Goal: Transaction & Acquisition: Download file/media

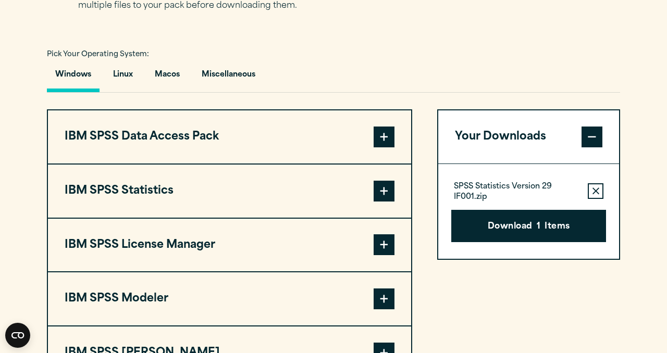
scroll to position [737, 0]
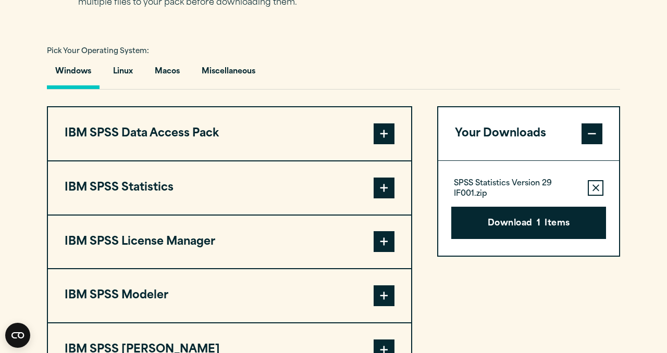
click at [376, 195] on span at bounding box center [383, 188] width 21 height 21
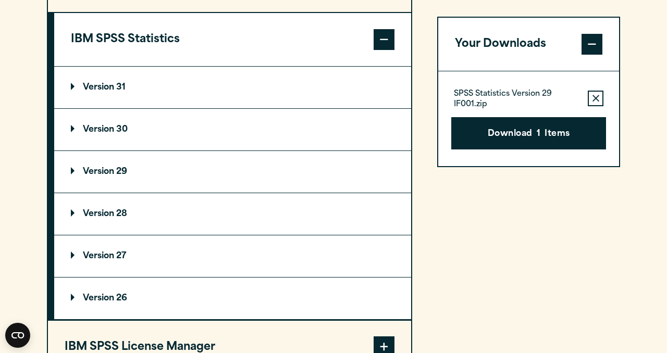
scroll to position [889, 0]
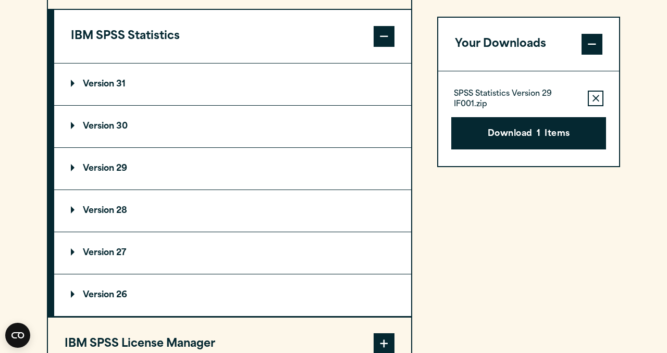
click at [107, 165] on summary "Version 29" at bounding box center [232, 169] width 357 height 42
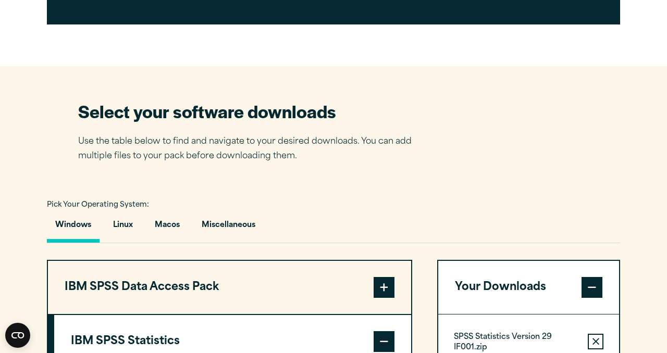
scroll to position [584, 0]
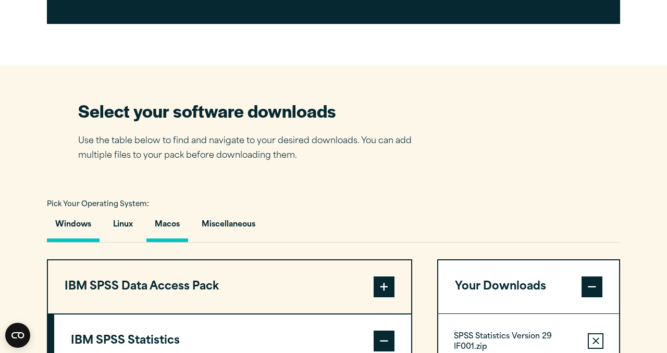
click at [156, 224] on button "Macos" at bounding box center [167, 227] width 42 height 30
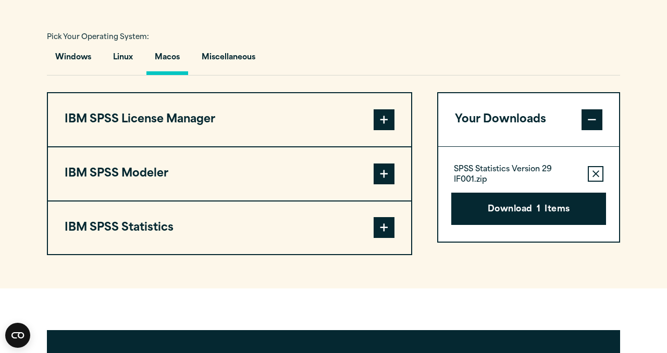
click at [254, 222] on button "IBM SPSS Statistics" at bounding box center [229, 228] width 363 height 53
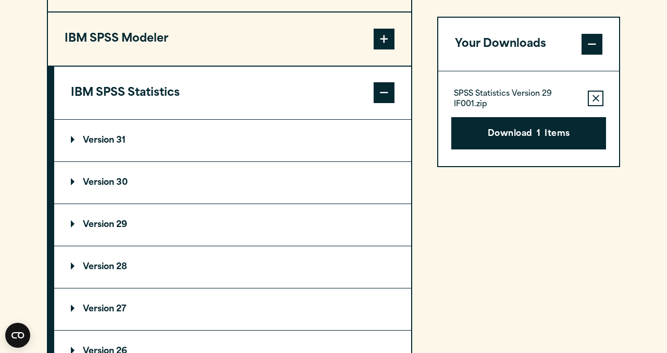
scroll to position [890, 0]
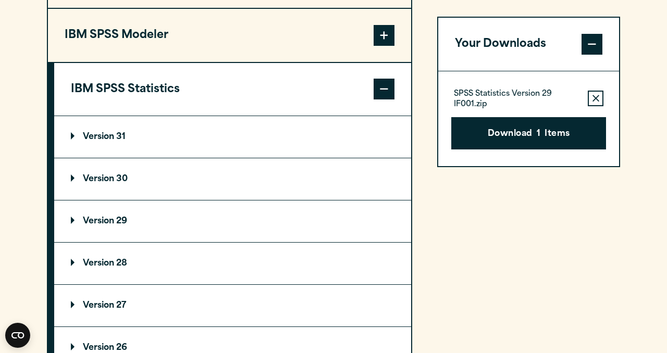
click at [134, 237] on summary "Version 29" at bounding box center [232, 222] width 357 height 42
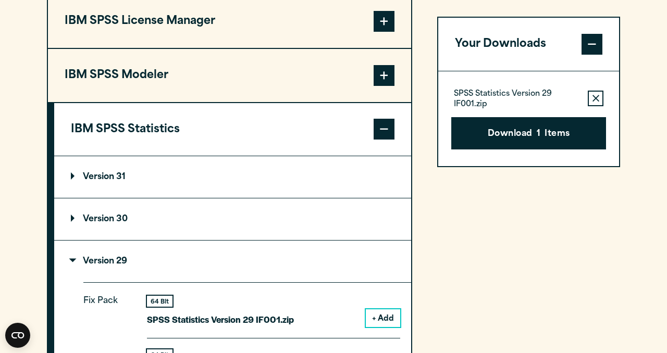
scroll to position [846, 0]
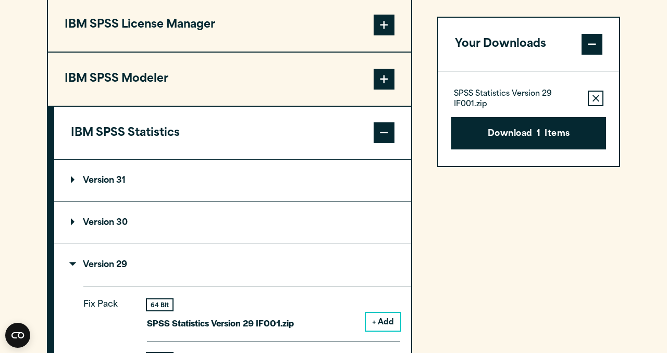
click at [180, 187] on summary "Version 31" at bounding box center [232, 181] width 357 height 42
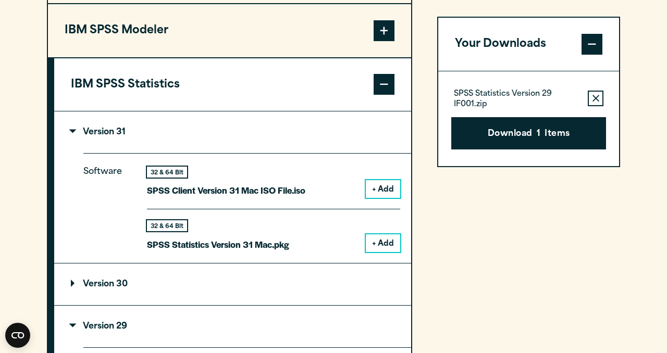
scroll to position [898, 0]
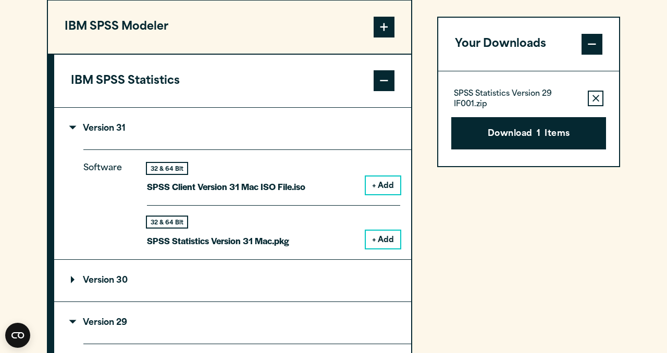
click at [380, 238] on button "+ Add" at bounding box center [383, 240] width 34 height 18
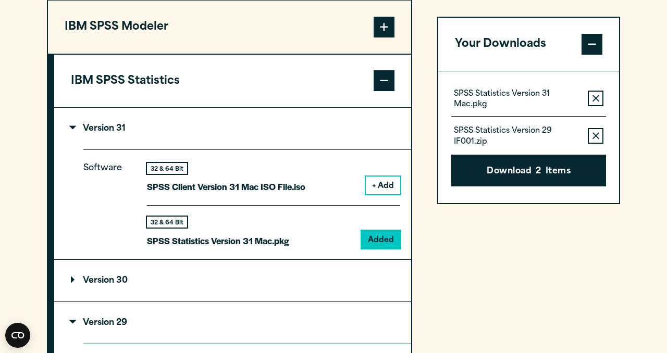
click at [596, 137] on icon "button" at bounding box center [595, 135] width 7 height 7
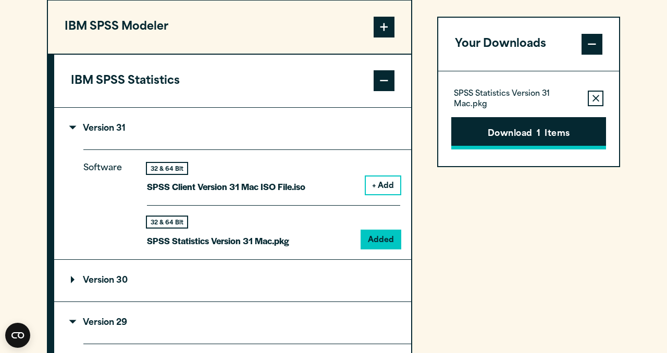
click at [581, 136] on button "Download 1 Items" at bounding box center [528, 133] width 155 height 32
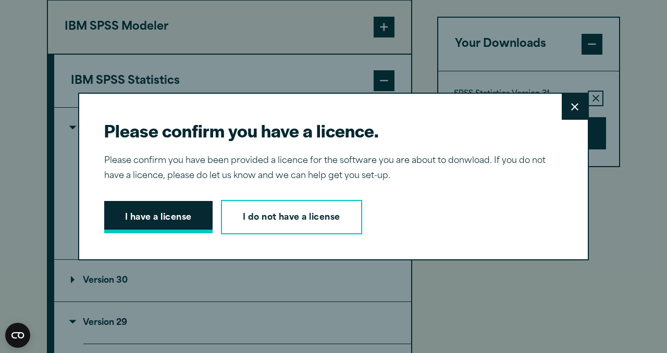
click at [181, 216] on button "I have a license" at bounding box center [158, 217] width 108 height 32
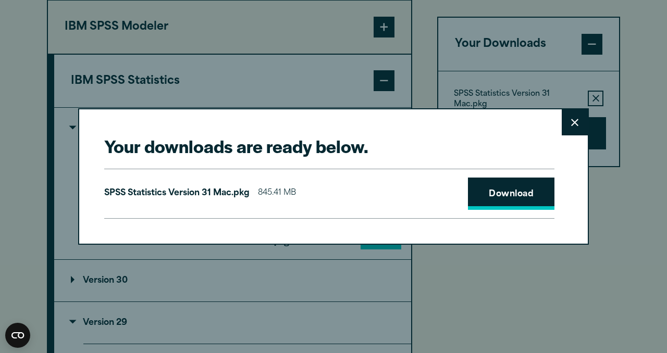
click at [533, 192] on link "Download" at bounding box center [511, 194] width 86 height 32
click at [574, 127] on button "Close" at bounding box center [574, 122] width 26 height 26
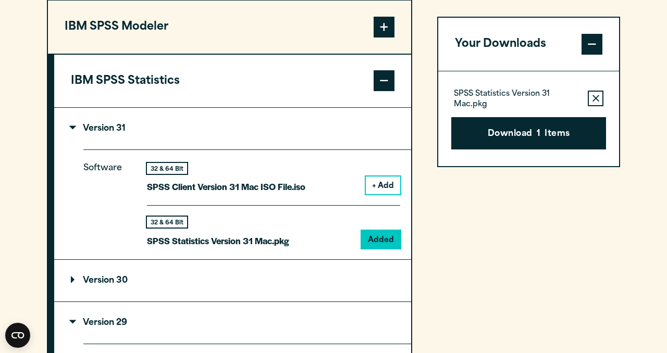
click at [401, 156] on div "Software 32 & 64 Bit SPSS Client Version 31 Mac ISO File.iso + Add 32 & 64 Bit …" at bounding box center [247, 203] width 328 height 109
